Goal: Transaction & Acquisition: Purchase product/service

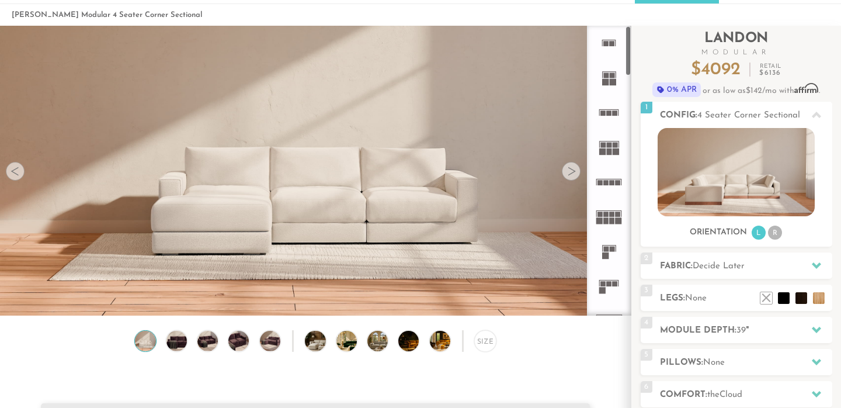
scroll to position [54, 0]
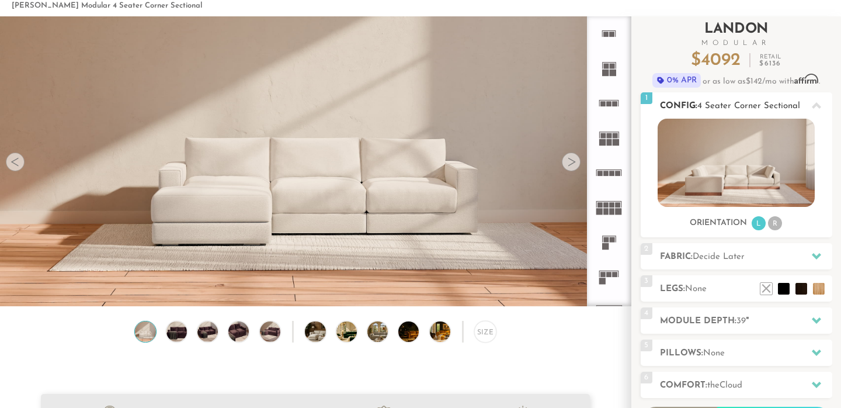
click at [762, 170] on img at bounding box center [736, 163] width 157 height 88
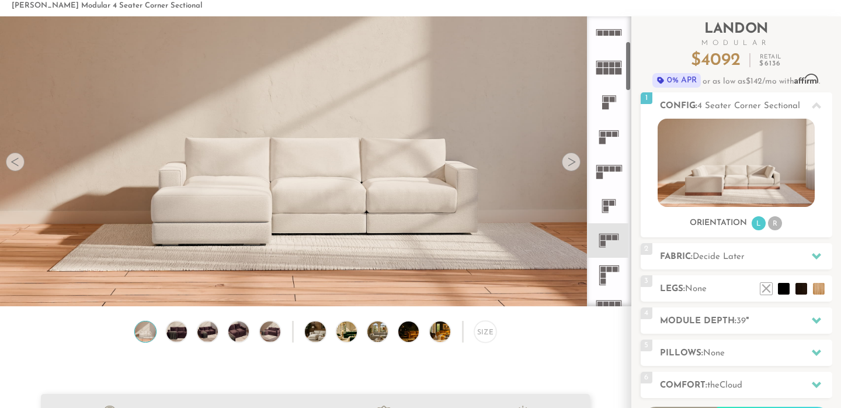
scroll to position [141, 0]
click at [612, 242] on icon at bounding box center [609, 239] width 34 height 34
click at [605, 235] on rect at bounding box center [603, 236] width 5 height 5
click at [564, 169] on img at bounding box center [315, 71] width 631 height 210
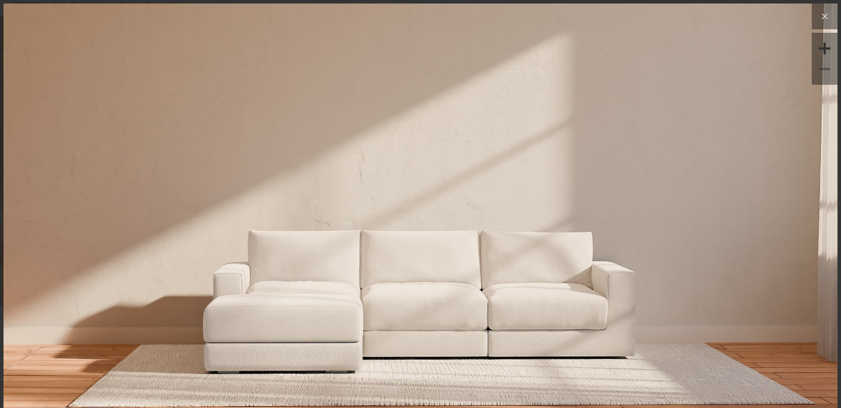
click at [821, 20] on icon at bounding box center [825, 16] width 14 height 14
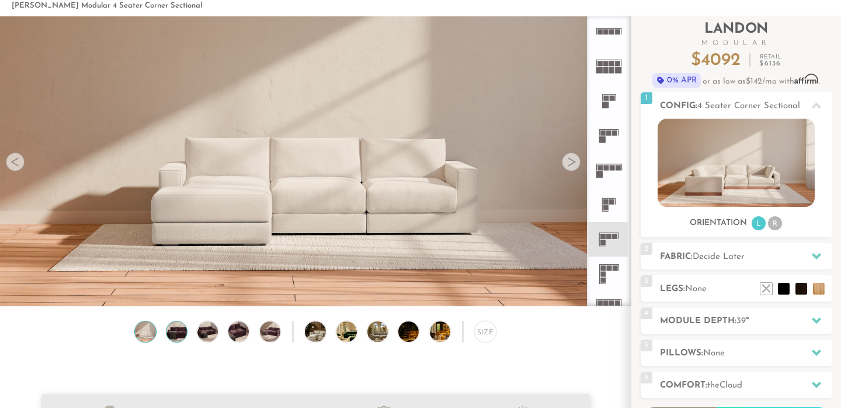
click at [181, 330] on img at bounding box center [176, 331] width 25 height 20
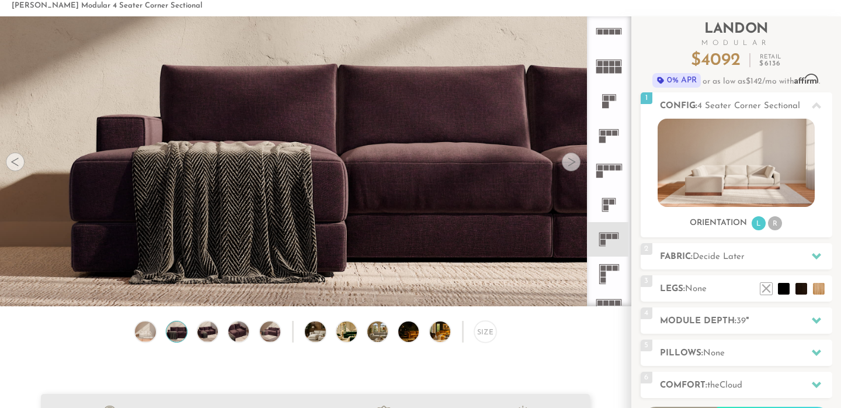
click at [223, 328] on div "Size" at bounding box center [315, 334] width 631 height 27
click at [238, 327] on img at bounding box center [239, 331] width 25 height 20
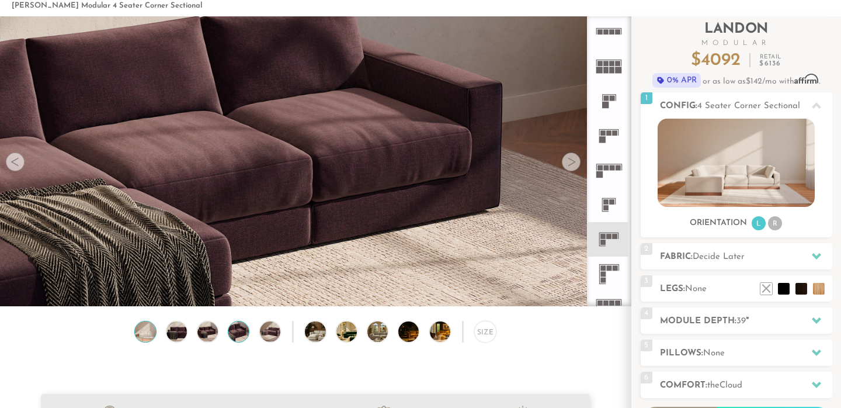
click at [145, 335] on img at bounding box center [145, 331] width 25 height 20
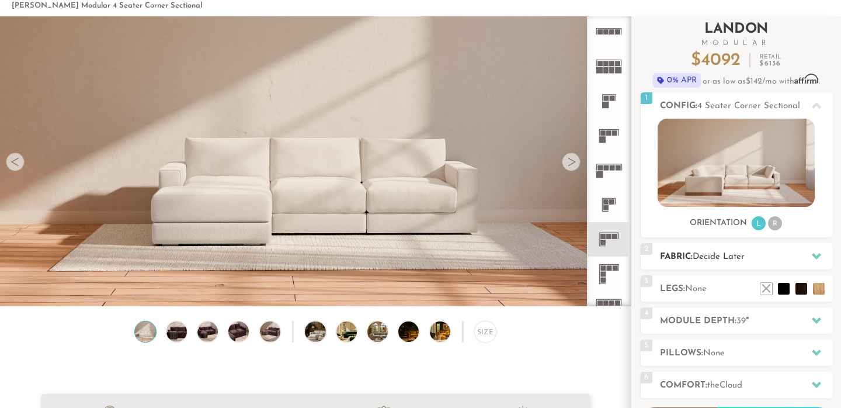
click at [703, 259] on span "Decide Later" at bounding box center [719, 256] width 52 height 9
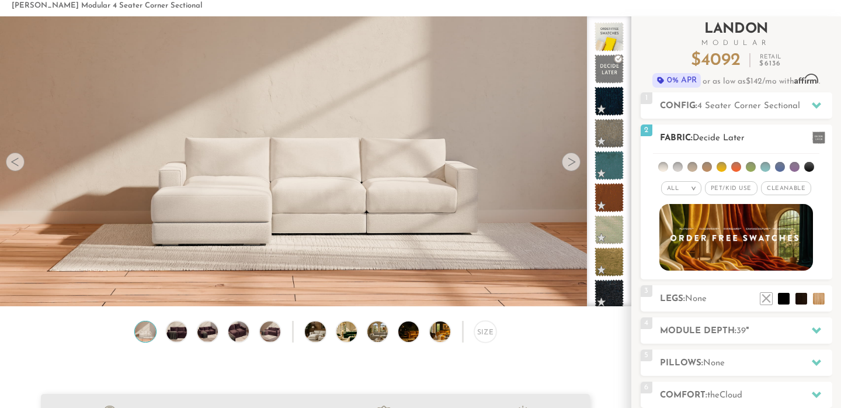
click at [680, 165] on li at bounding box center [678, 167] width 10 height 10
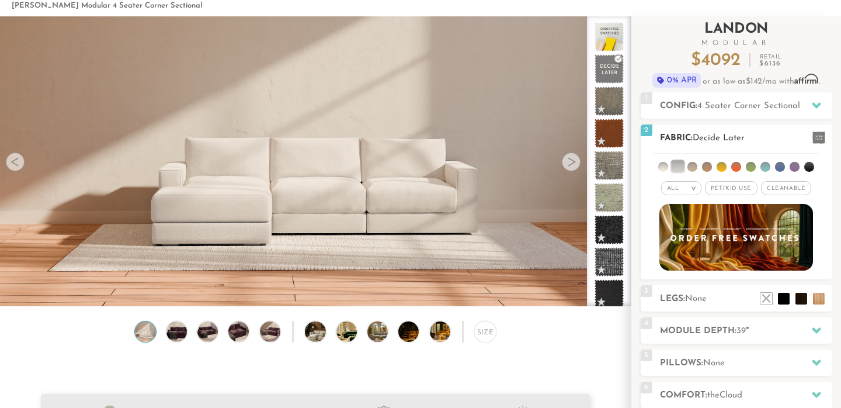
click at [660, 168] on li at bounding box center [663, 167] width 10 height 10
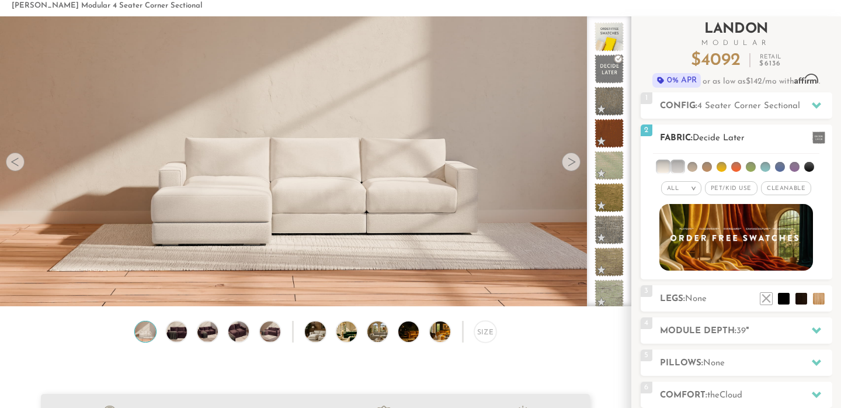
click at [675, 168] on li at bounding box center [678, 167] width 12 height 12
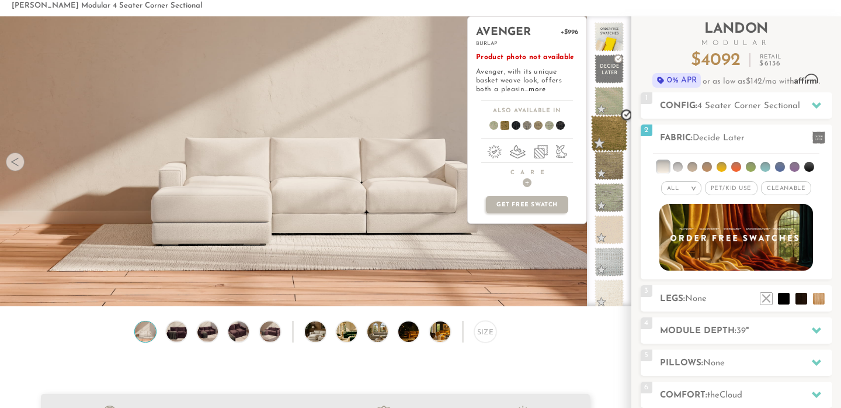
click at [608, 129] on span at bounding box center [609, 133] width 37 height 37
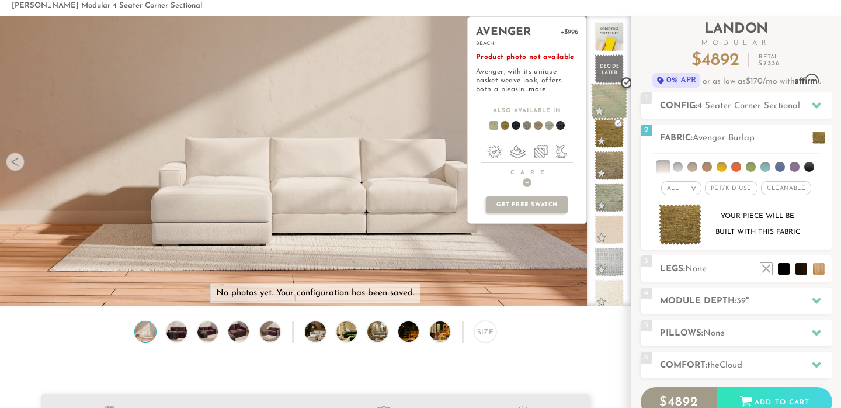
click at [604, 98] on span at bounding box center [609, 101] width 37 height 37
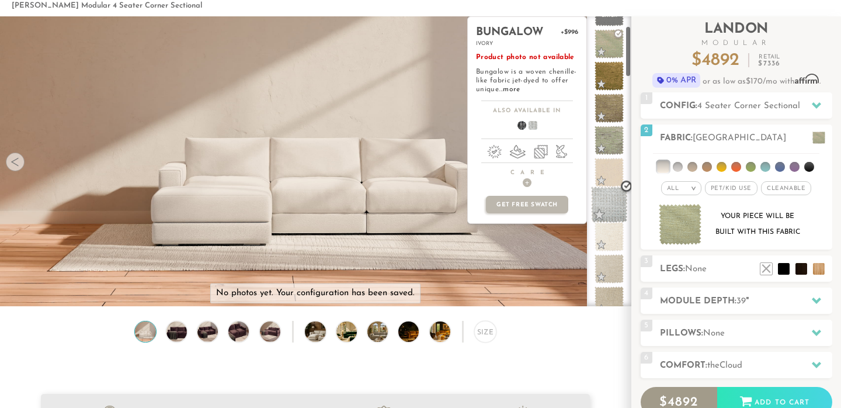
scroll to position [59, 0]
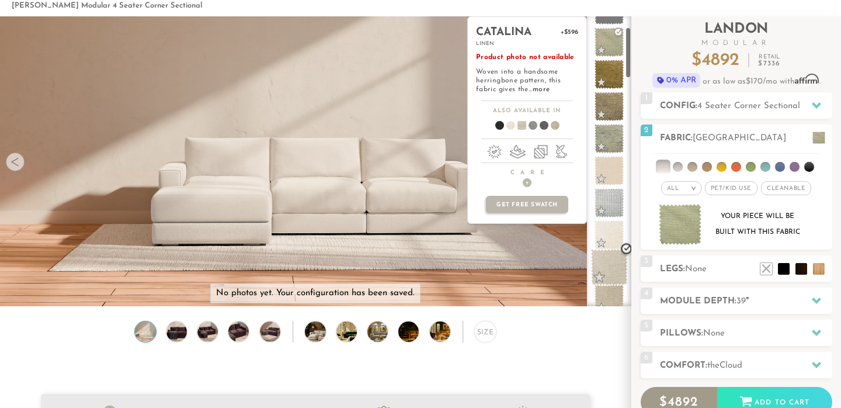
click at [616, 259] on span at bounding box center [609, 267] width 37 height 37
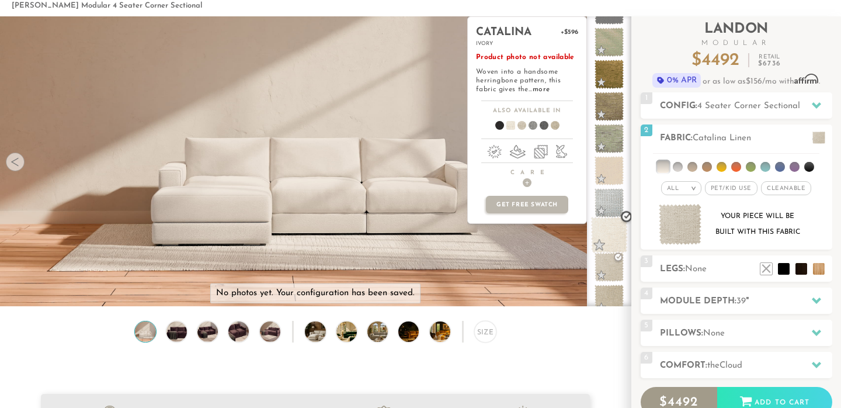
click at [613, 235] on span at bounding box center [609, 235] width 37 height 37
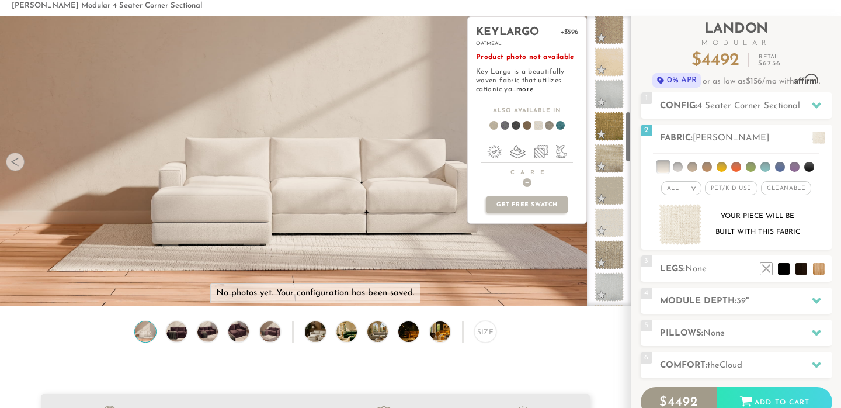
scroll to position [527, 0]
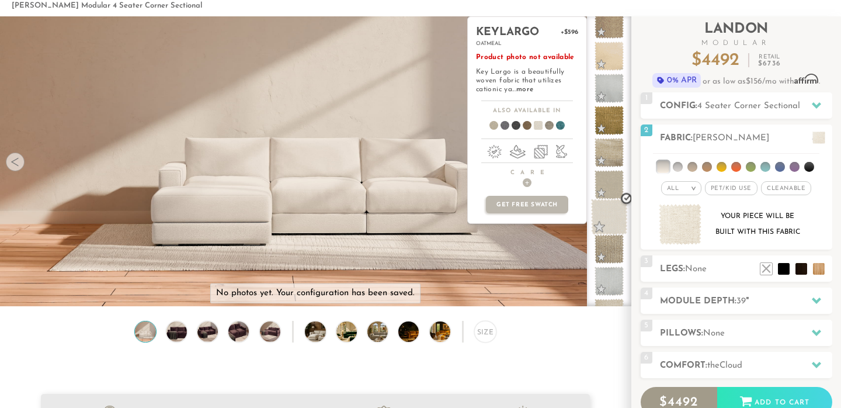
click at [610, 209] on span at bounding box center [609, 217] width 37 height 37
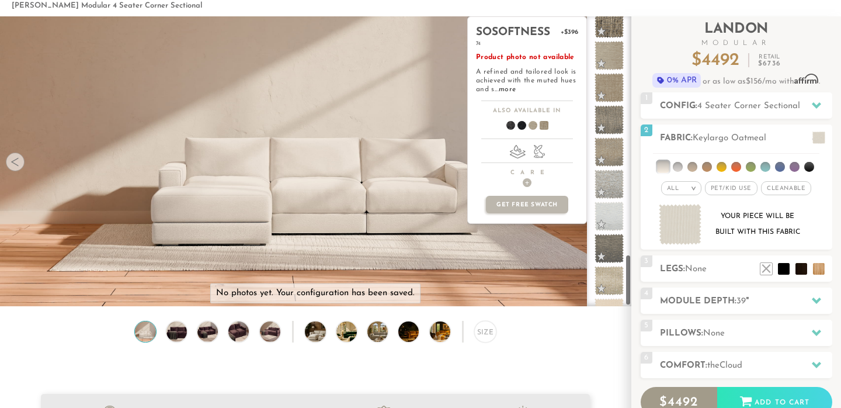
scroll to position [1326, 0]
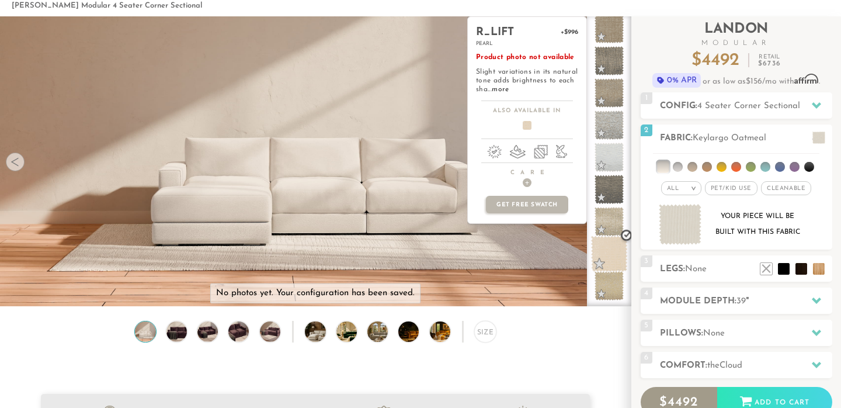
click at [609, 255] on span at bounding box center [609, 253] width 37 height 37
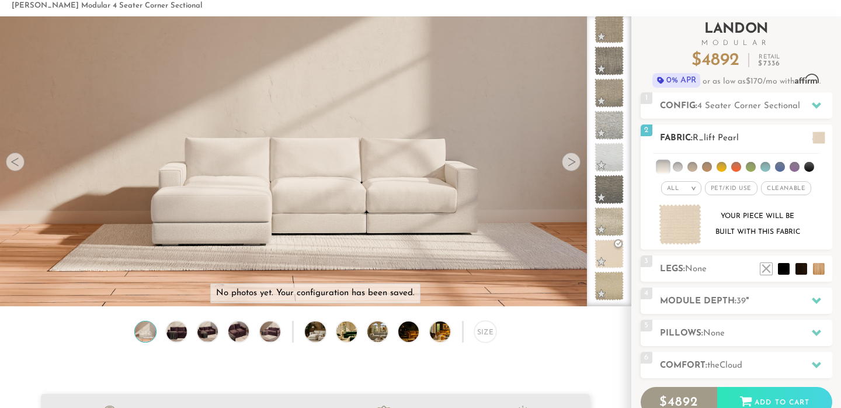
click at [680, 189] on em "All" at bounding box center [673, 188] width 12 height 6
click at [796, 182] on span "Cleanable x" at bounding box center [786, 188] width 50 height 14
click at [671, 191] on em "All" at bounding box center [669, 188] width 12 height 6
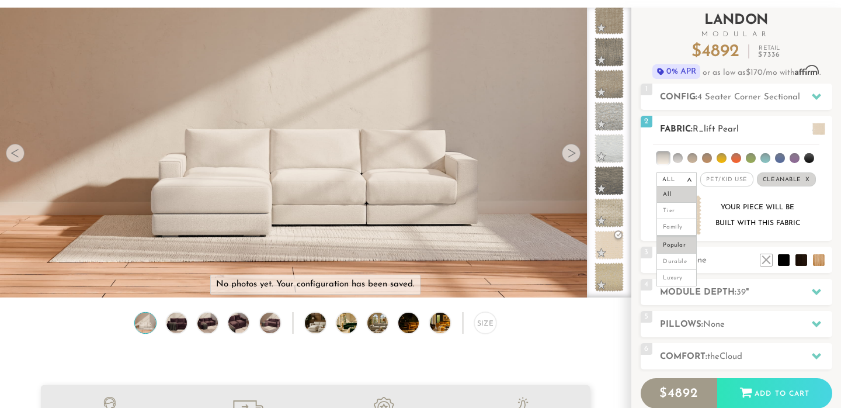
click at [687, 241] on li "Popular" at bounding box center [677, 244] width 40 height 18
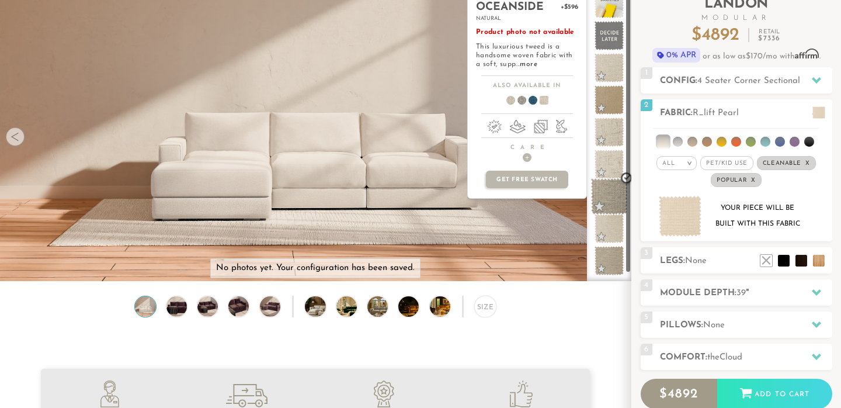
scroll to position [0, 0]
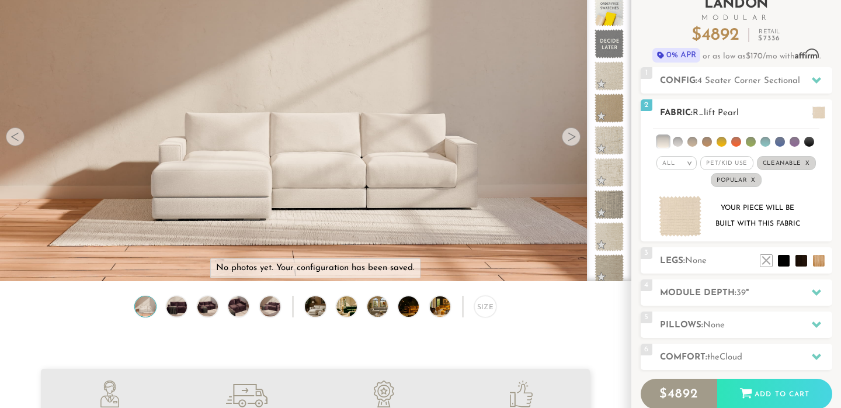
click at [683, 142] on li at bounding box center [678, 142] width 10 height 10
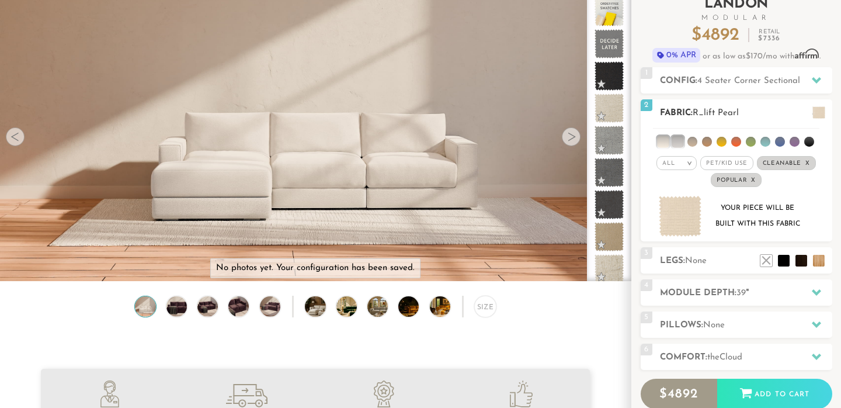
click at [695, 142] on li at bounding box center [693, 142] width 10 height 10
click at [710, 140] on li at bounding box center [707, 142] width 10 height 10
click at [692, 141] on li at bounding box center [693, 142] width 12 height 12
click at [708, 141] on li at bounding box center [707, 142] width 12 height 12
click at [684, 141] on li at bounding box center [678, 142] width 12 height 12
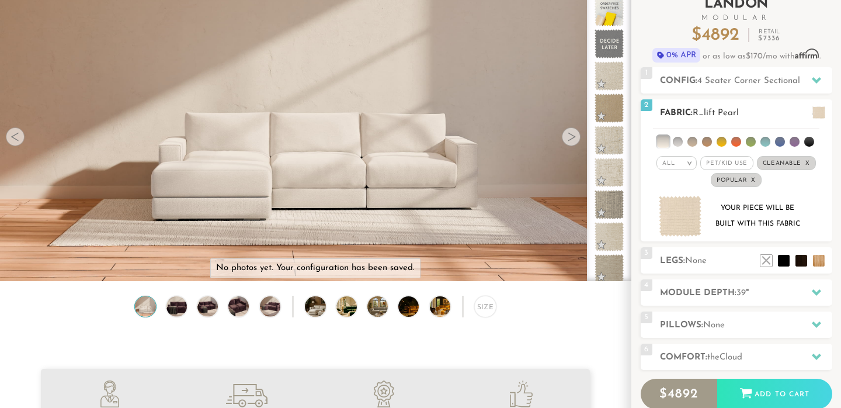
click at [665, 143] on li at bounding box center [663, 142] width 12 height 12
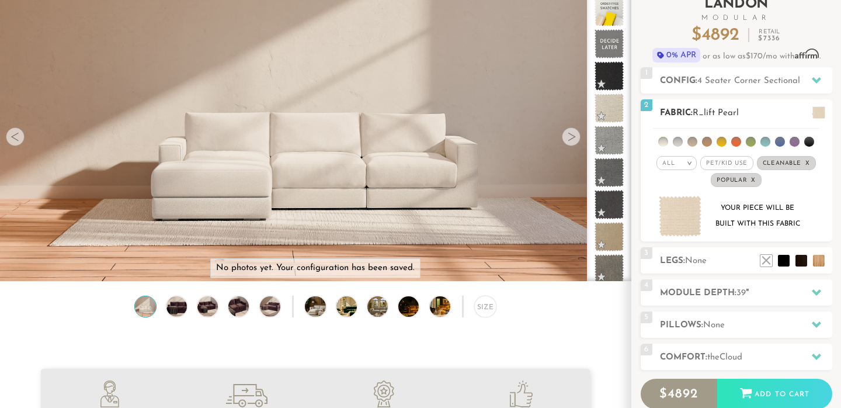
click at [753, 140] on li at bounding box center [751, 142] width 10 height 10
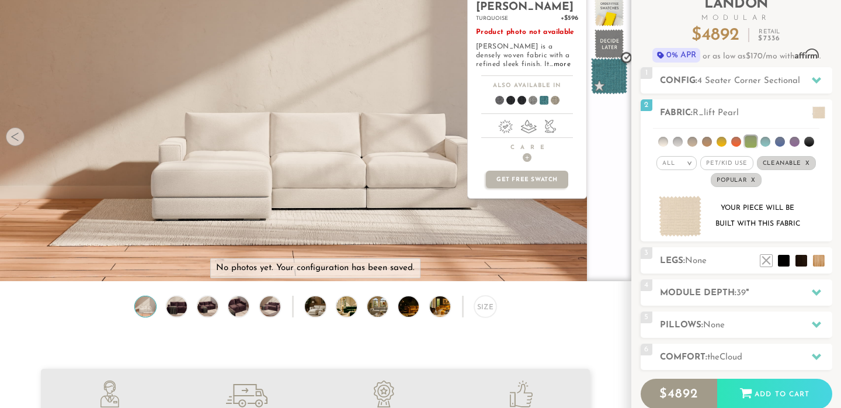
click at [607, 72] on span at bounding box center [609, 76] width 37 height 37
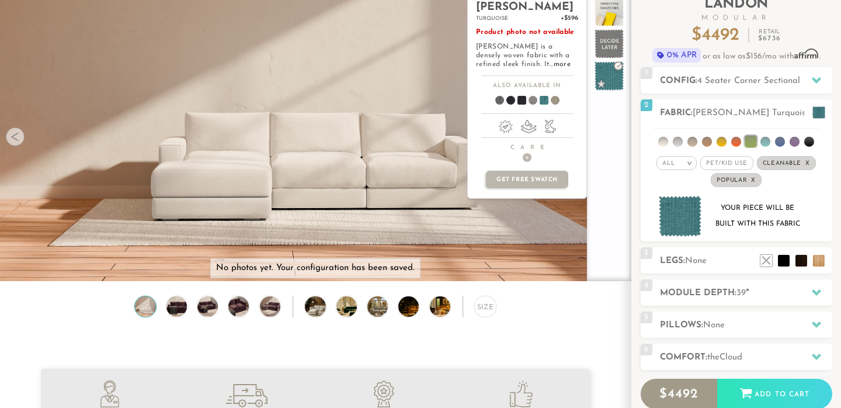
click at [521, 100] on span at bounding box center [517, 102] width 45 height 43
click at [514, 100] on span at bounding box center [506, 102] width 45 height 43
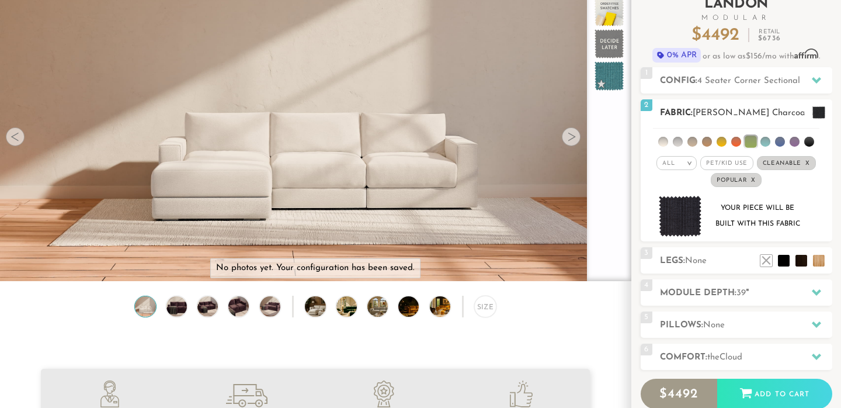
click at [768, 144] on li at bounding box center [766, 142] width 10 height 10
click at [754, 181] on em "x" at bounding box center [753, 180] width 5 height 6
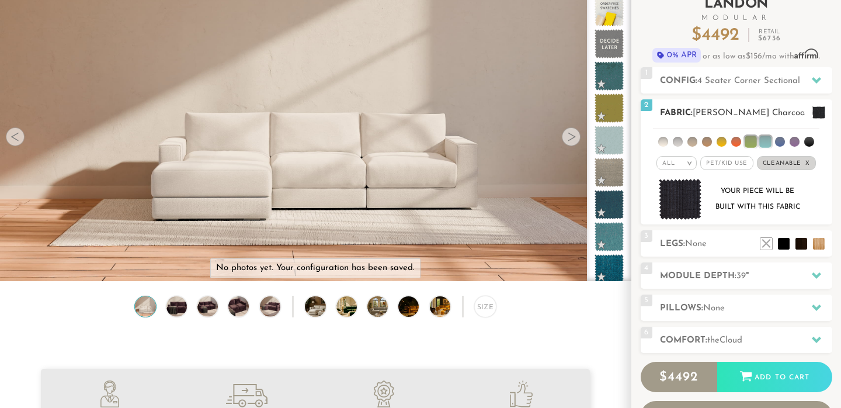
click at [681, 138] on li at bounding box center [678, 142] width 10 height 10
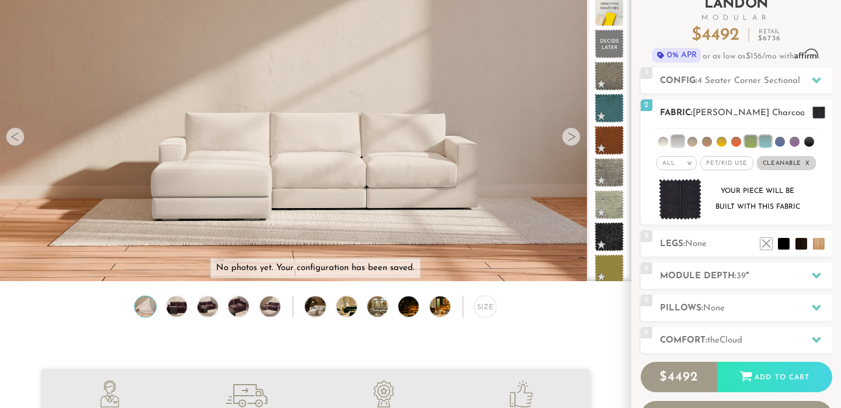
click at [660, 140] on li at bounding box center [663, 142] width 10 height 10
click at [692, 138] on li at bounding box center [693, 142] width 10 height 10
click at [762, 137] on li at bounding box center [766, 142] width 12 height 12
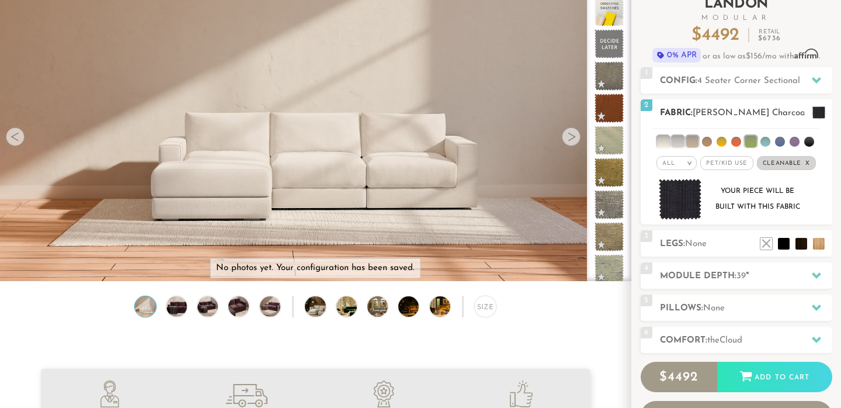
click at [753, 137] on li at bounding box center [751, 142] width 12 height 12
click at [695, 140] on li at bounding box center [693, 142] width 12 height 12
click at [684, 140] on li at bounding box center [678, 142] width 12 height 12
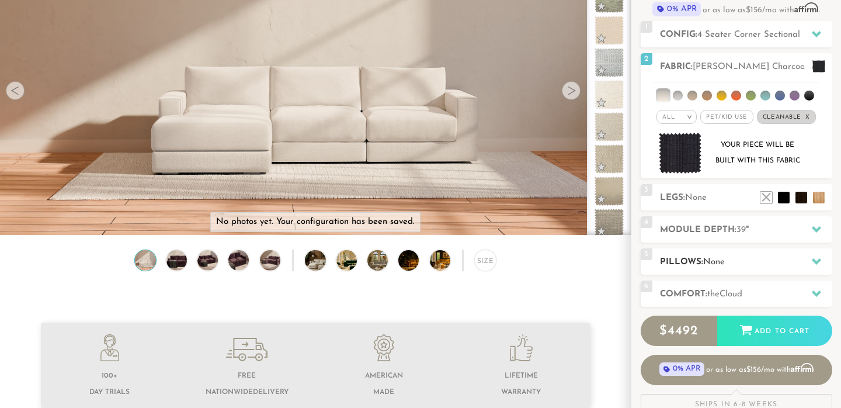
scroll to position [126, 0]
click at [712, 233] on h2 "Module Depth: 39 "" at bounding box center [746, 229] width 172 height 13
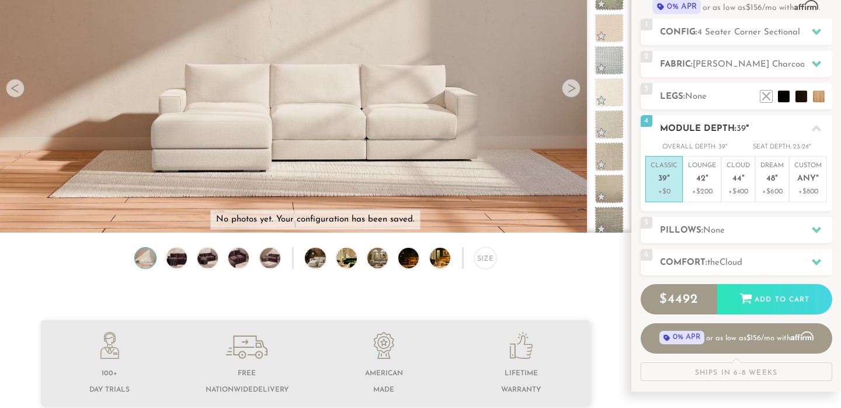
scroll to position [127, 0]
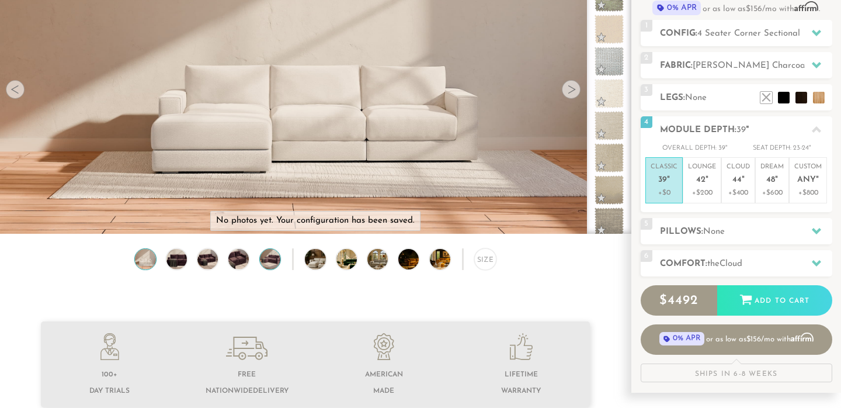
click at [276, 260] on img at bounding box center [270, 259] width 25 height 20
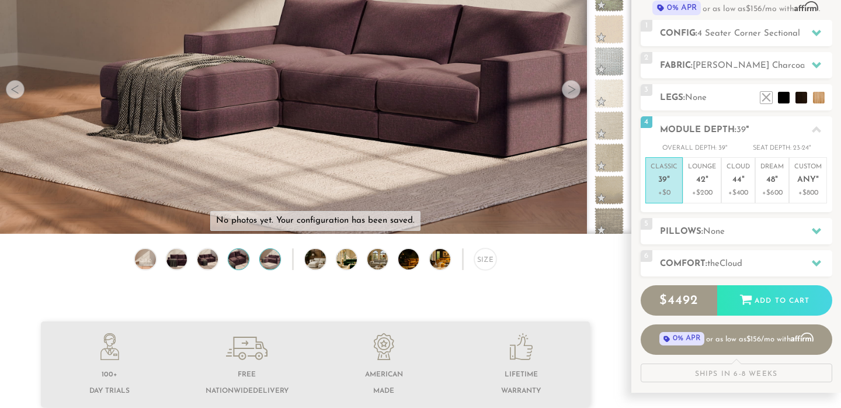
click at [228, 259] on img at bounding box center [239, 259] width 25 height 20
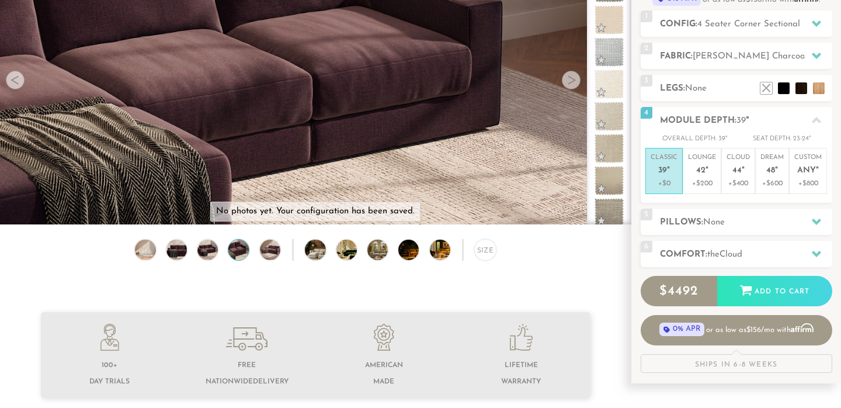
scroll to position [136, 0]
click at [481, 245] on div "Size" at bounding box center [485, 251] width 22 height 22
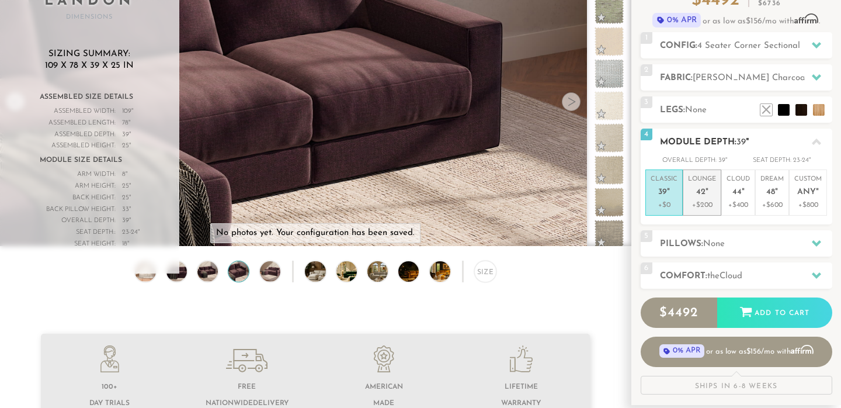
scroll to position [143, 0]
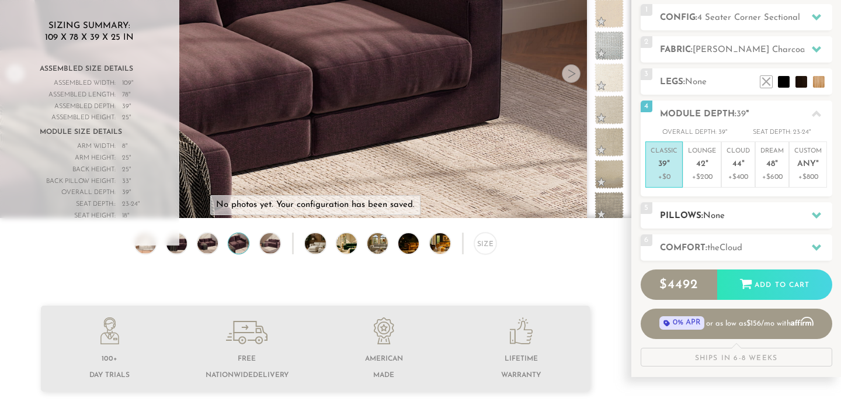
click at [712, 214] on span "None" at bounding box center [714, 216] width 22 height 9
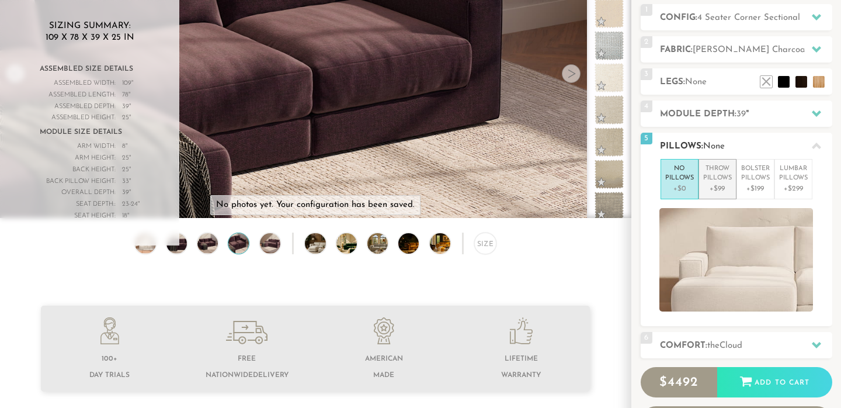
click at [717, 187] on p "+$99" at bounding box center [717, 188] width 29 height 11
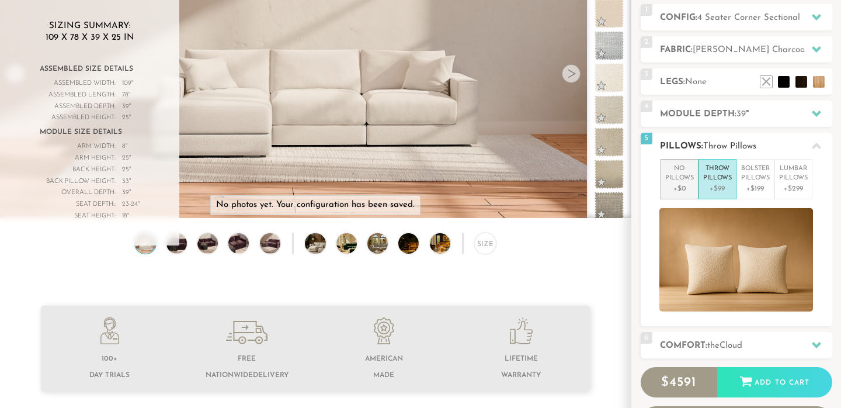
click at [684, 192] on p "+$0" at bounding box center [679, 188] width 29 height 11
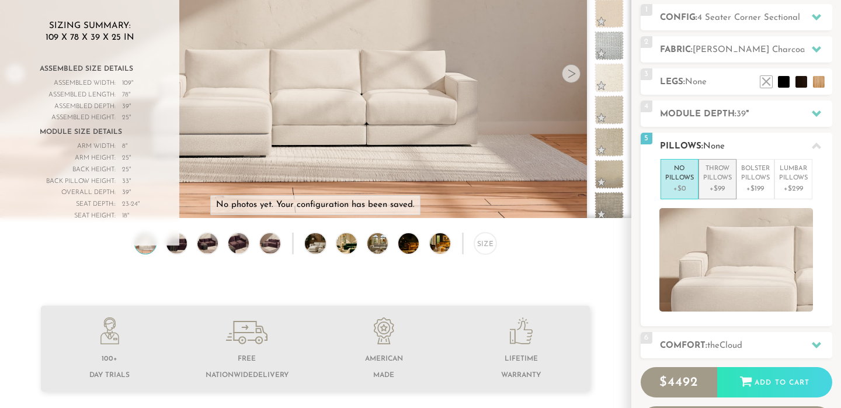
click at [725, 194] on li "Throw Pillows +$99" at bounding box center [718, 179] width 38 height 40
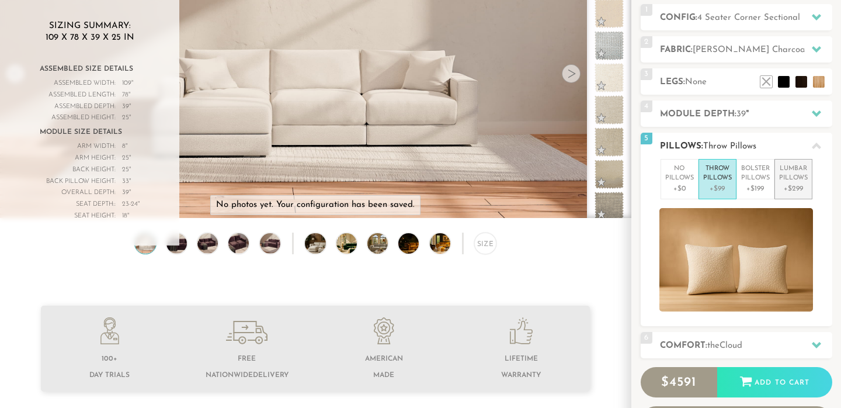
click at [791, 172] on p "Lumbar Pillows" at bounding box center [793, 173] width 29 height 19
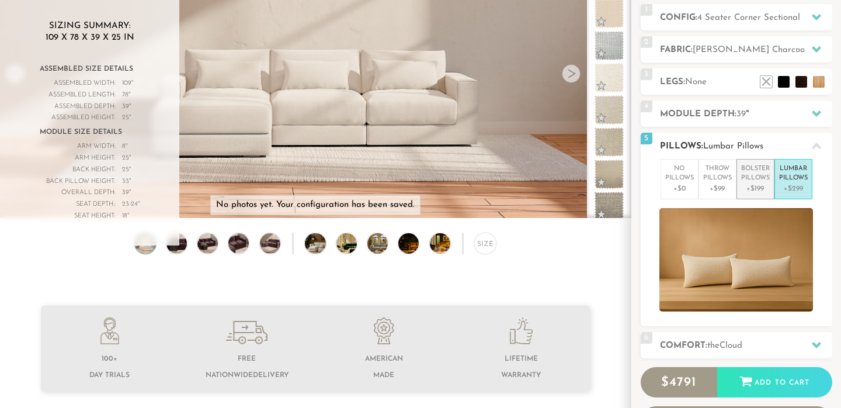
click at [750, 178] on p "Bolster Pillows" at bounding box center [755, 173] width 29 height 19
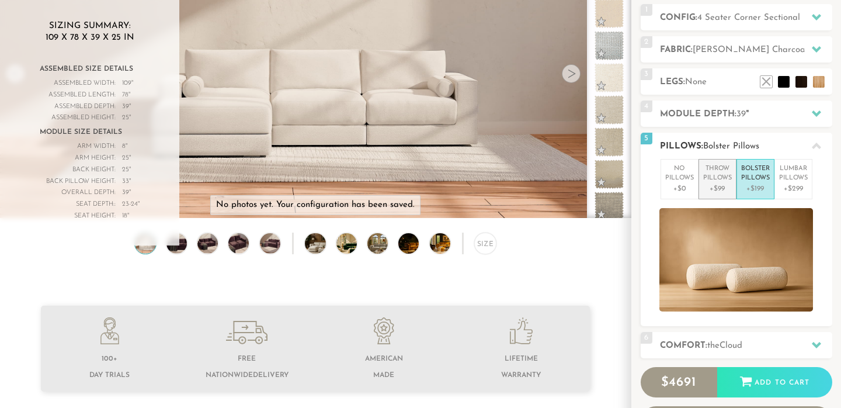
click at [716, 189] on p "+$99" at bounding box center [717, 188] width 29 height 11
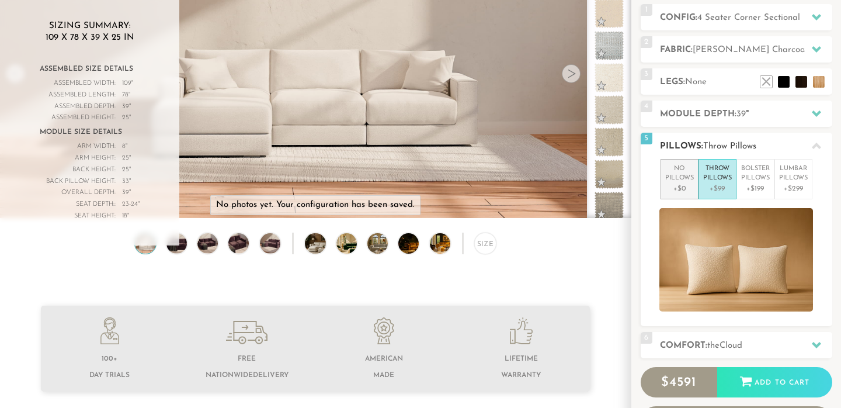
click at [678, 175] on p "No Pillows" at bounding box center [679, 173] width 29 height 19
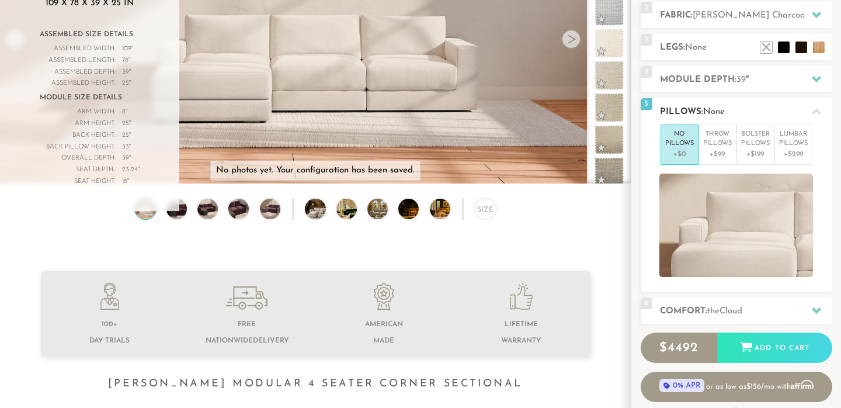
scroll to position [186, 0]
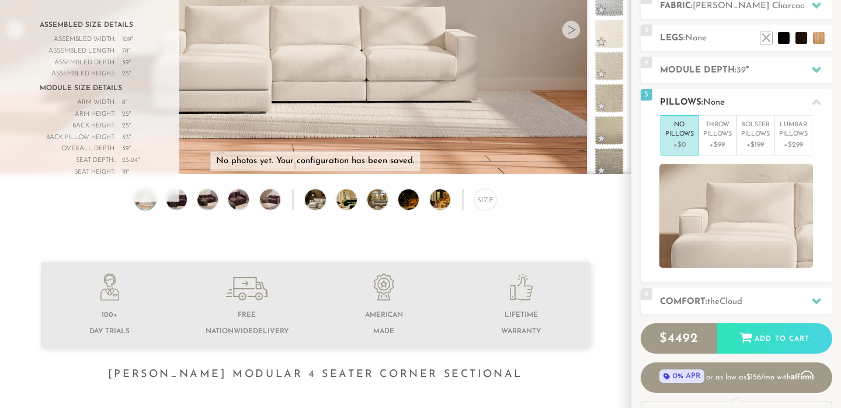
click at [760, 102] on h2 "Pillows: None" at bounding box center [746, 102] width 172 height 13
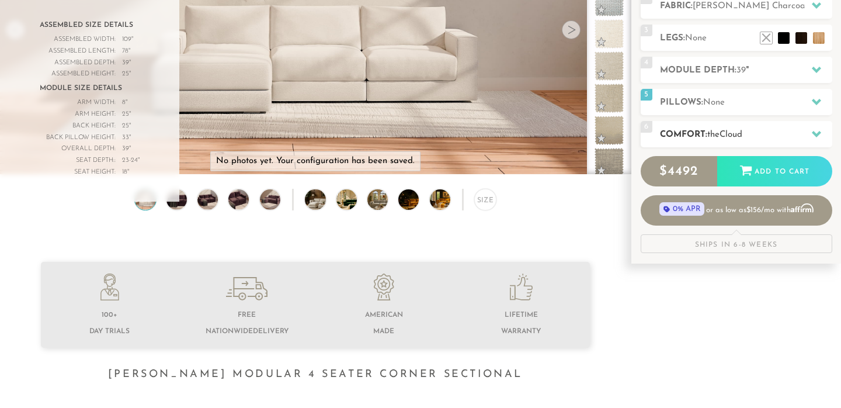
click at [749, 126] on div "6 Comfort: the Cloud soft" at bounding box center [737, 134] width 192 height 26
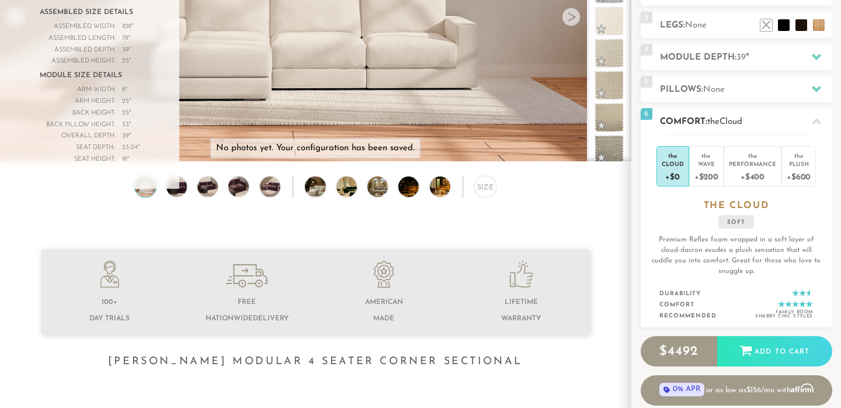
scroll to position [205, 0]
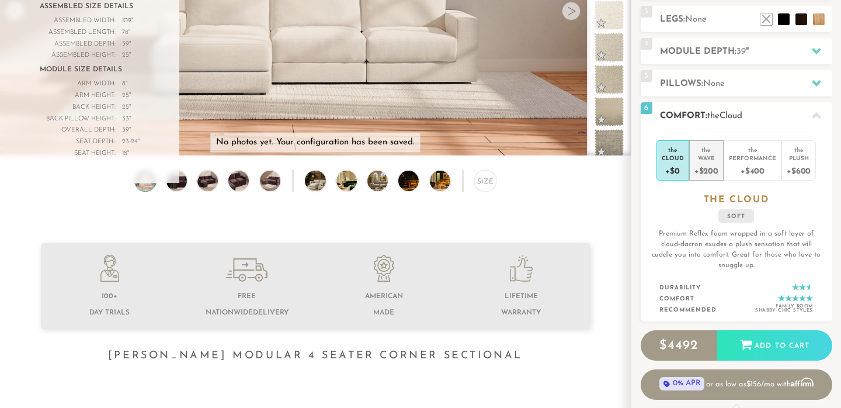
click at [710, 156] on div "Wave" at bounding box center [707, 158] width 24 height 8
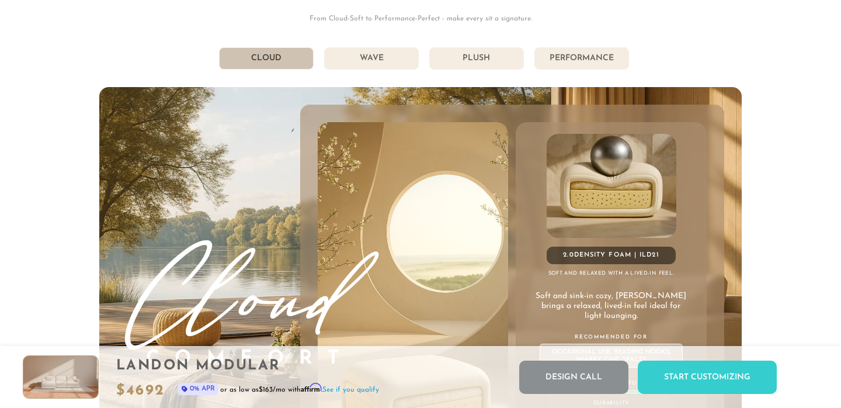
scroll to position [6218, 0]
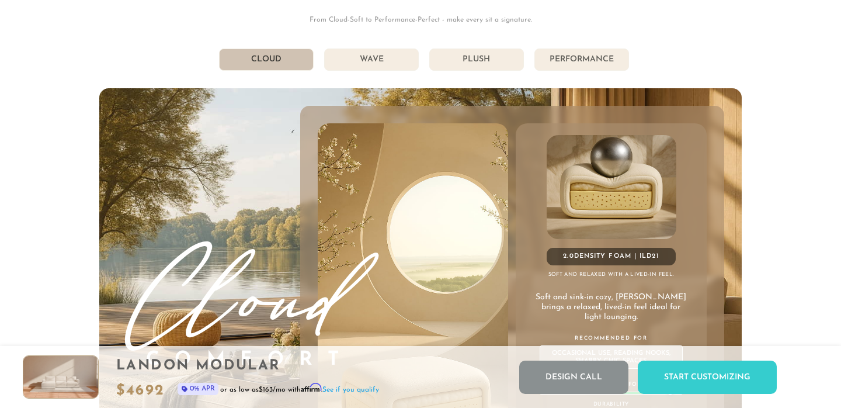
click at [395, 55] on li "Wave" at bounding box center [371, 59] width 95 height 22
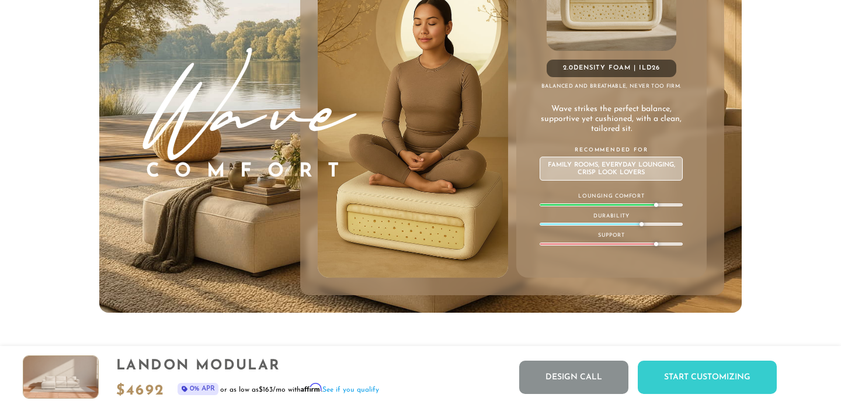
scroll to position [6251, 0]
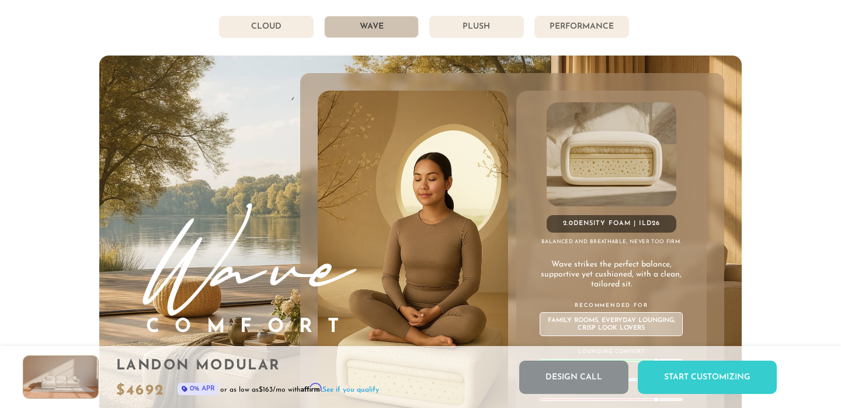
click at [464, 33] on li "Plush" at bounding box center [476, 27] width 95 height 22
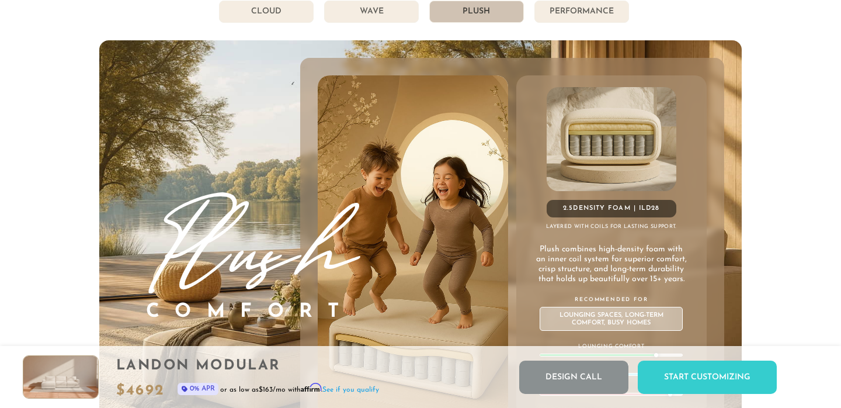
scroll to position [6246, 0]
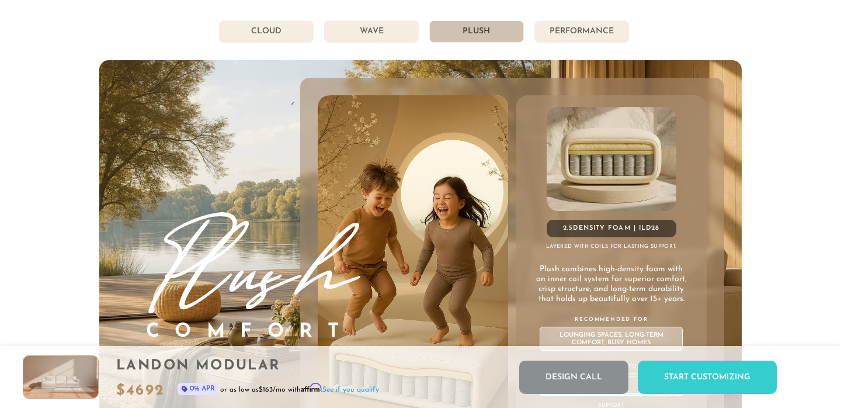
click at [567, 27] on li "Performance" at bounding box center [582, 31] width 95 height 22
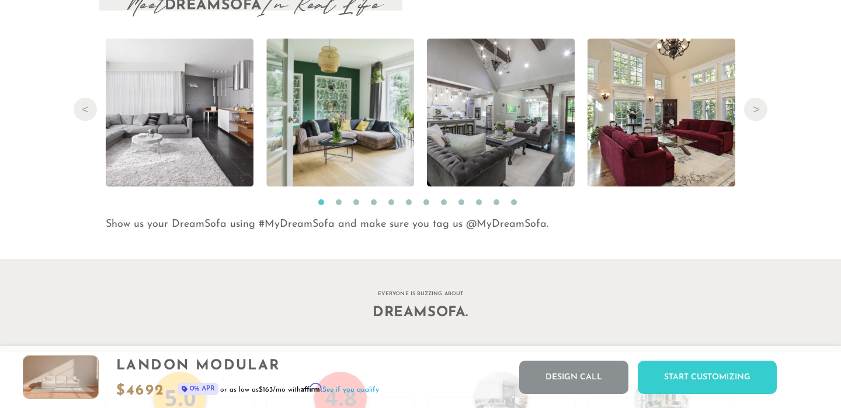
scroll to position [11944, 0]
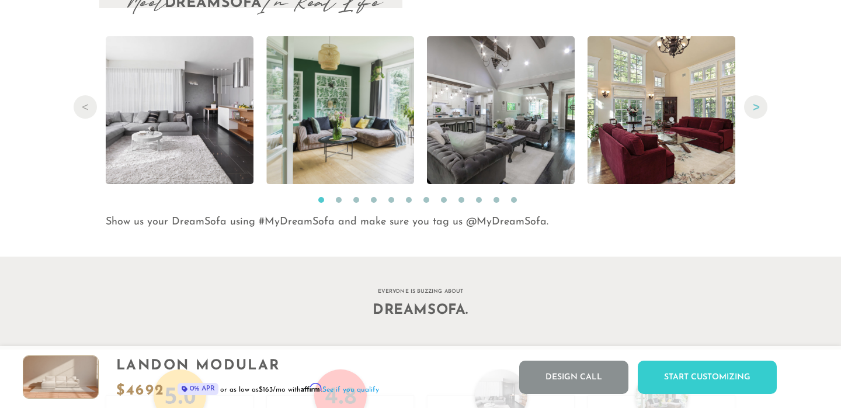
click at [759, 104] on button "Next" at bounding box center [755, 106] width 23 height 23
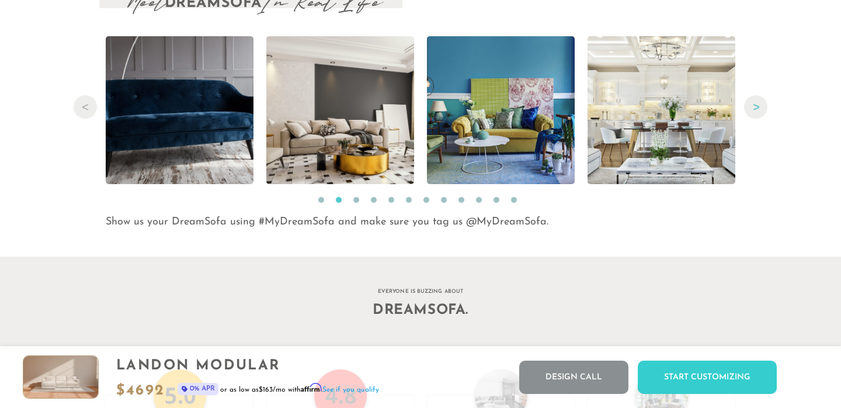
click at [759, 104] on button "Next" at bounding box center [755, 106] width 23 height 23
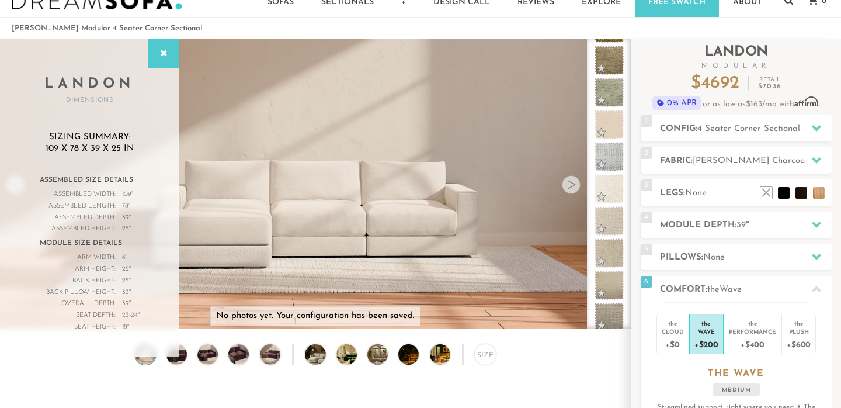
scroll to position [89, 0]
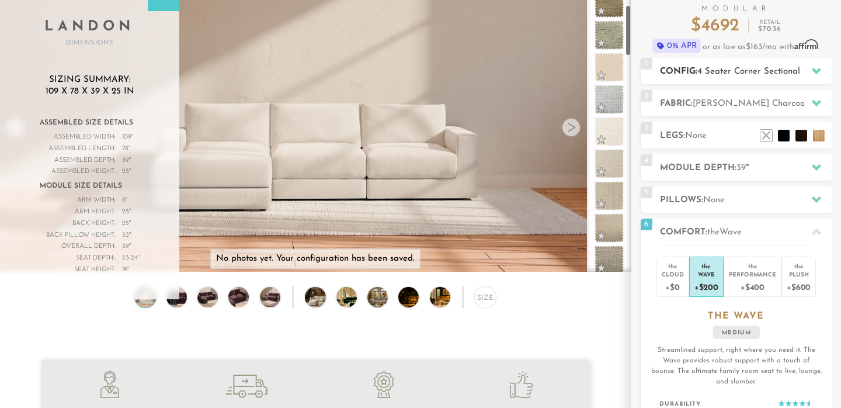
click at [709, 70] on span "4 Seater Corner Sectional" at bounding box center [749, 71] width 103 height 9
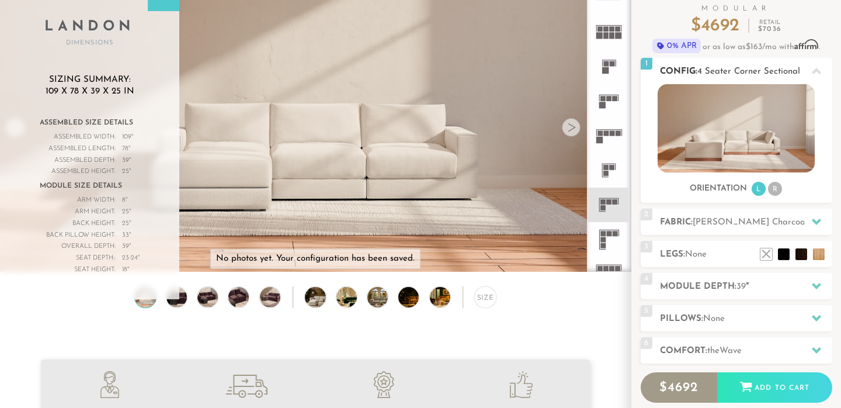
click at [745, 141] on img at bounding box center [736, 128] width 157 height 88
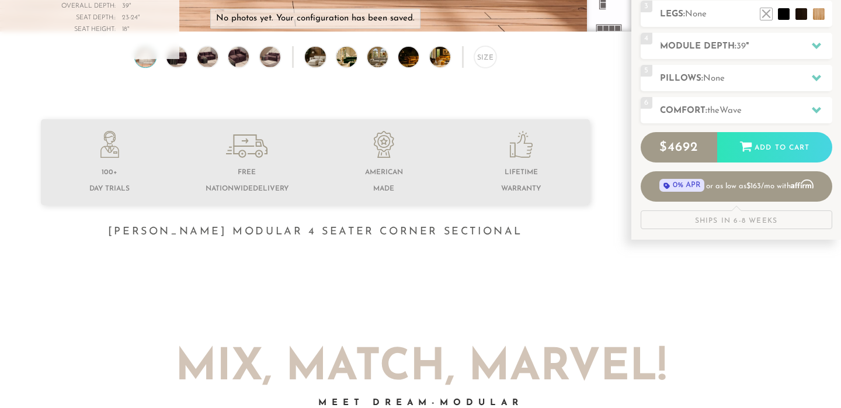
scroll to position [346, 0]
